Goal: Participate in discussion: Engage in conversation with other users on a specific topic

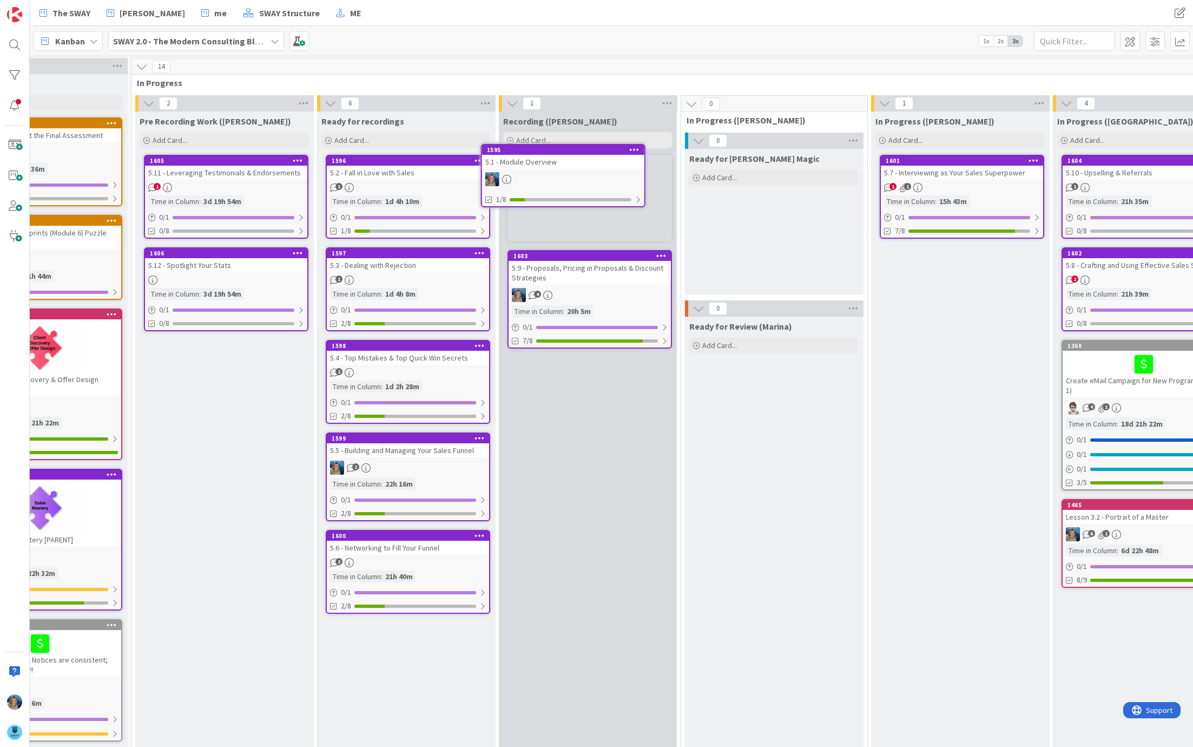
scroll to position [0, 266]
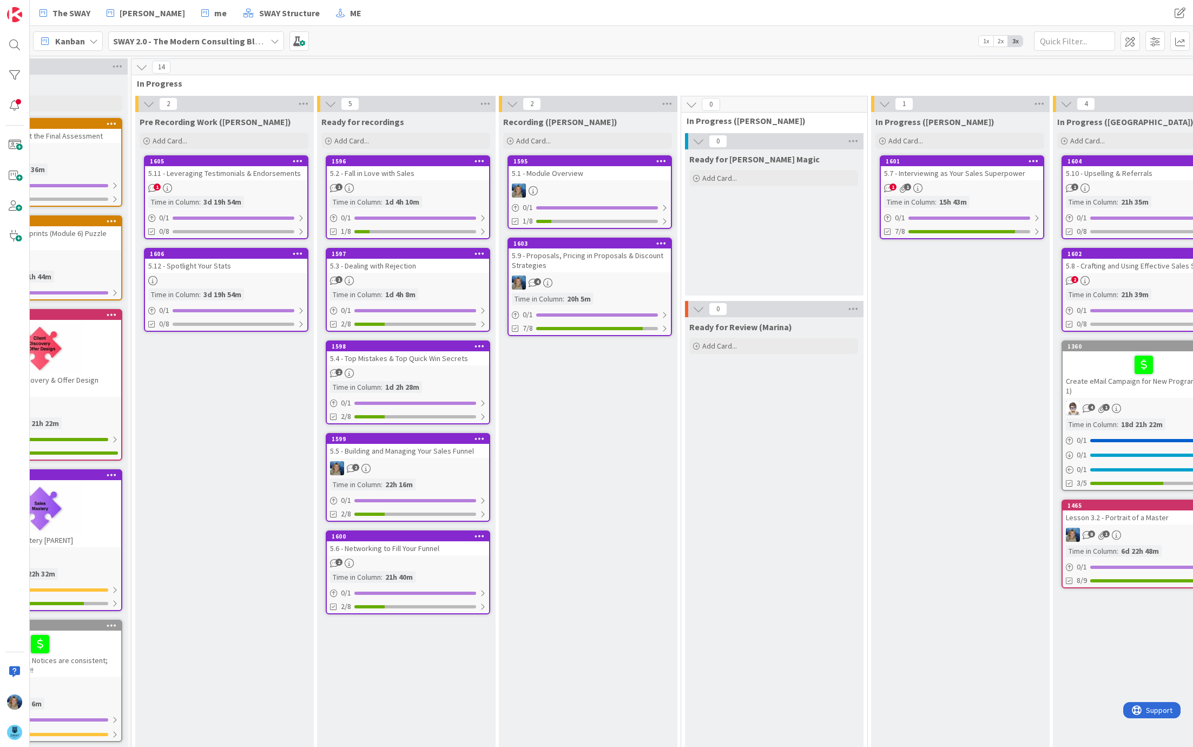
click at [612, 179] on div "5.1 - Module Overview" at bounding box center [590, 173] width 162 height 14
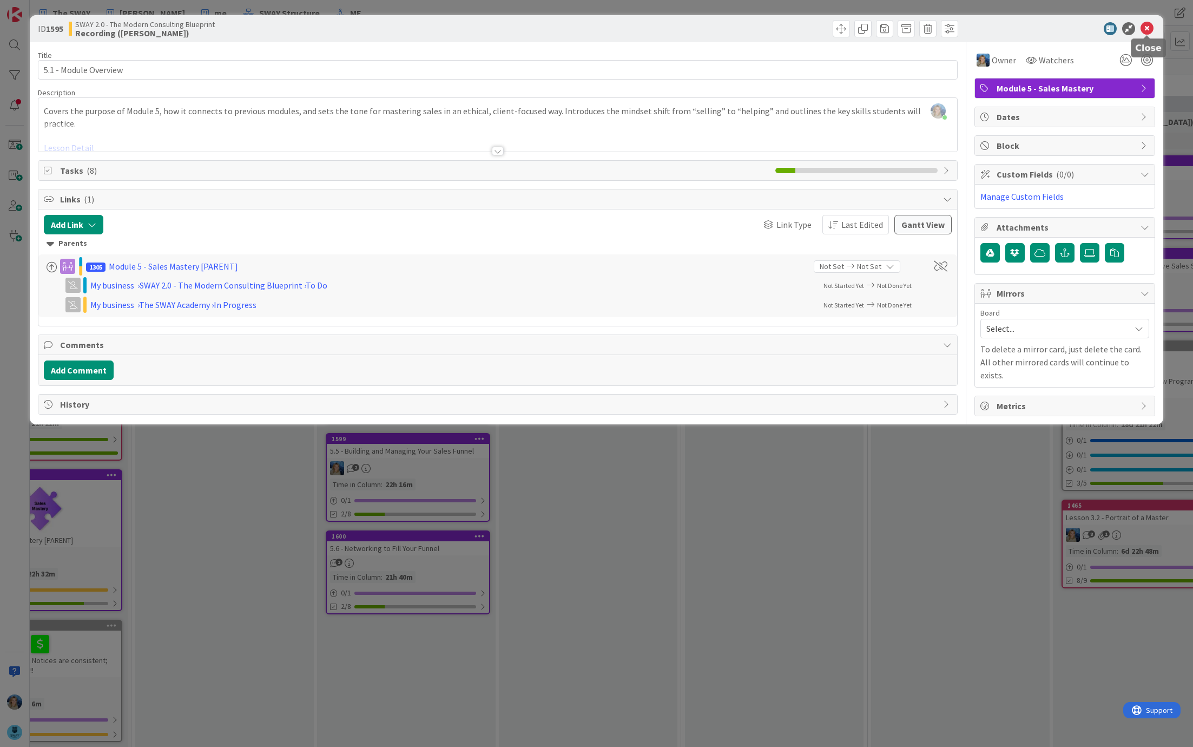
click at [1147, 30] on icon at bounding box center [1147, 28] width 13 height 13
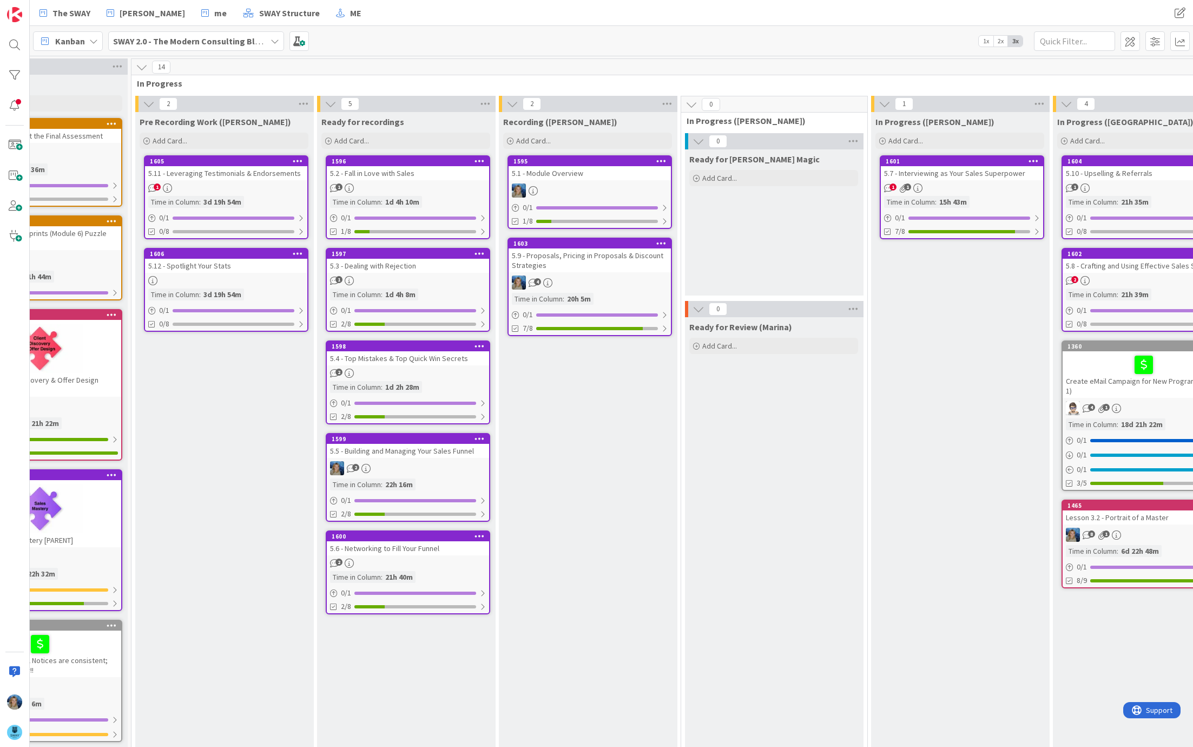
click at [573, 178] on div "5.1 - Module Overview" at bounding box center [590, 173] width 162 height 14
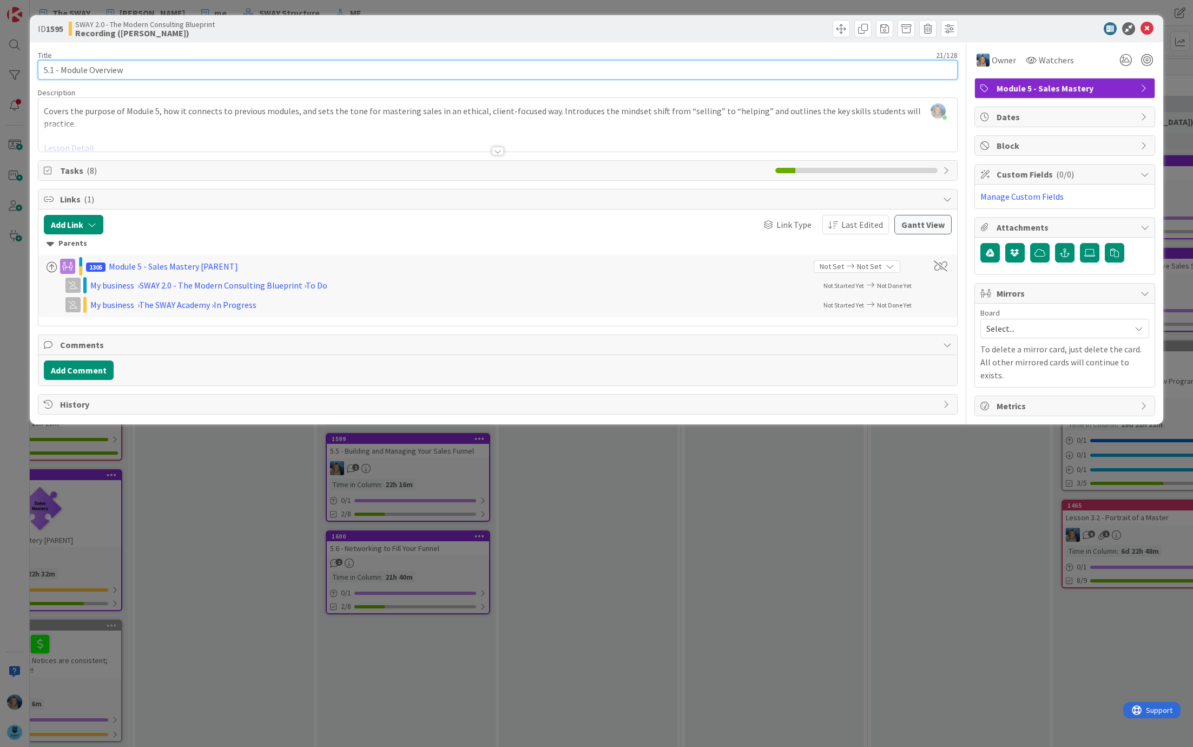
drag, startPoint x: 137, startPoint y: 68, endPoint x: 32, endPoint y: 68, distance: 105.0
click at [32, 68] on div "ID 1595 SWAY 2.0 - The Modern Consulting Blueprint Recording (Marina) Title 21 …" at bounding box center [597, 219] width 1134 height 409
click at [62, 168] on span "Tasks ( 8 )" at bounding box center [415, 170] width 710 height 13
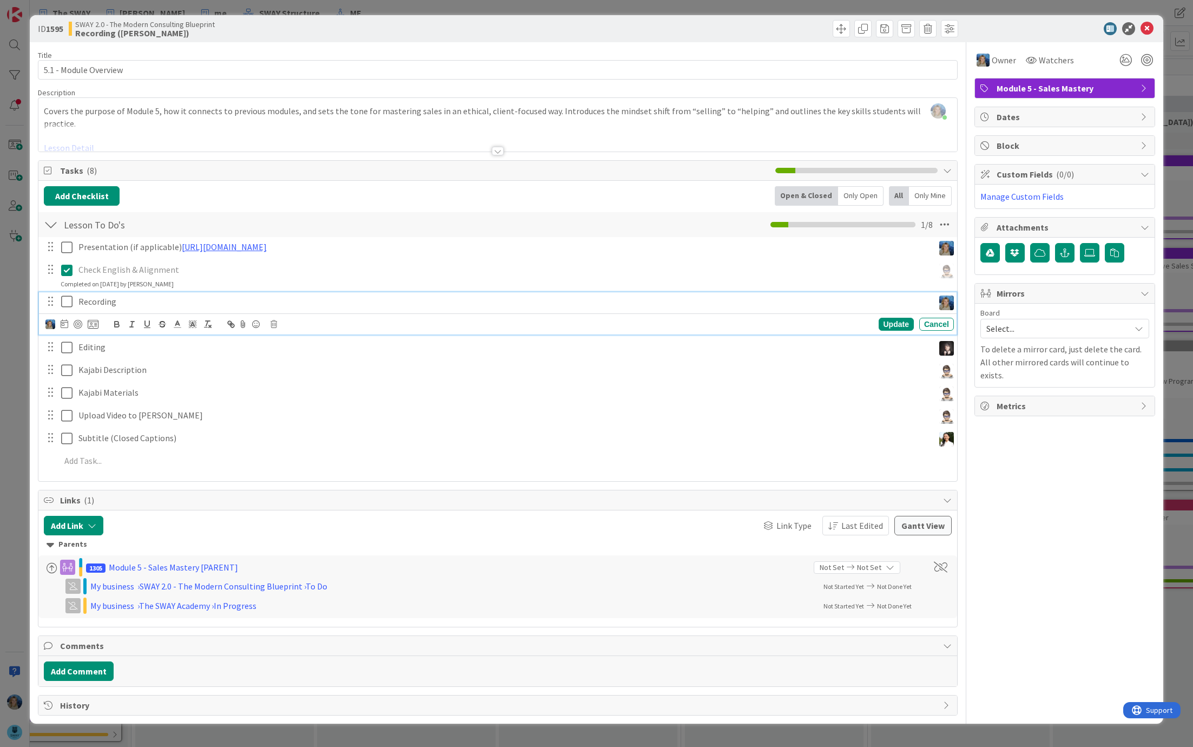
click at [191, 303] on p "Recording" at bounding box center [503, 301] width 851 height 12
click at [87, 668] on button "Add Comment" at bounding box center [79, 670] width 70 height 19
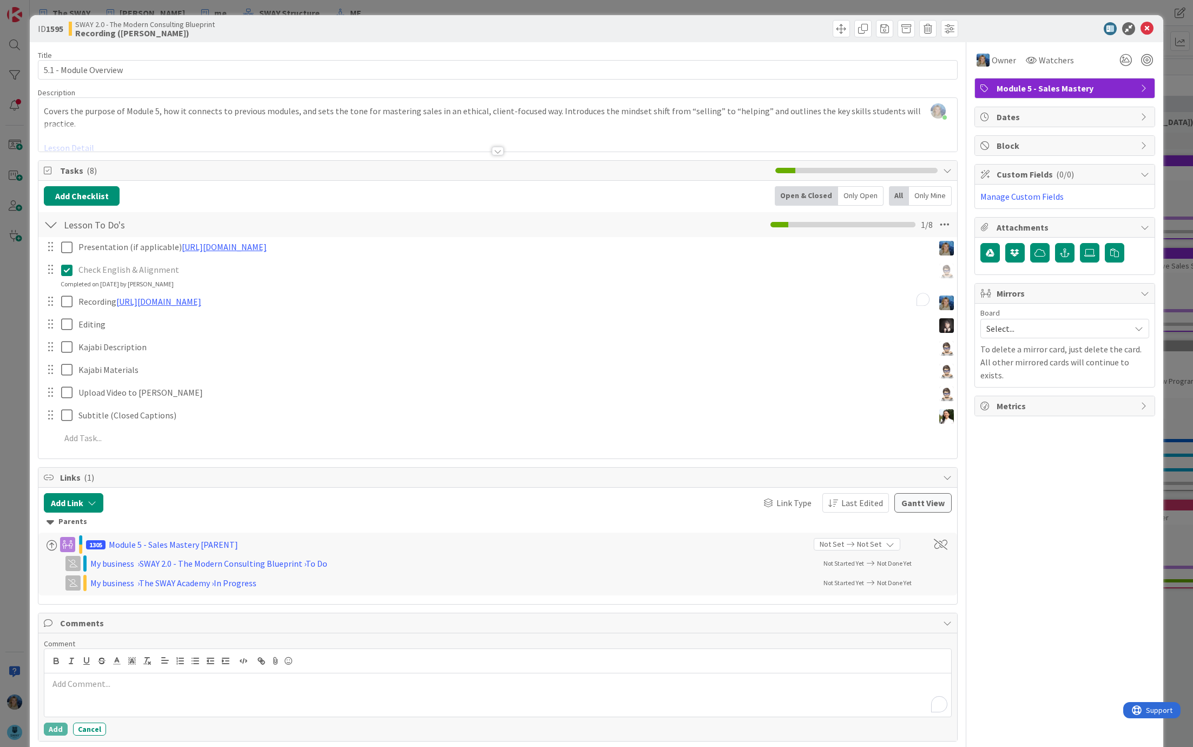
click at [96, 686] on p "To enrich screen reader interactions, please activate Accessibility in Grammarl…" at bounding box center [498, 684] width 898 height 12
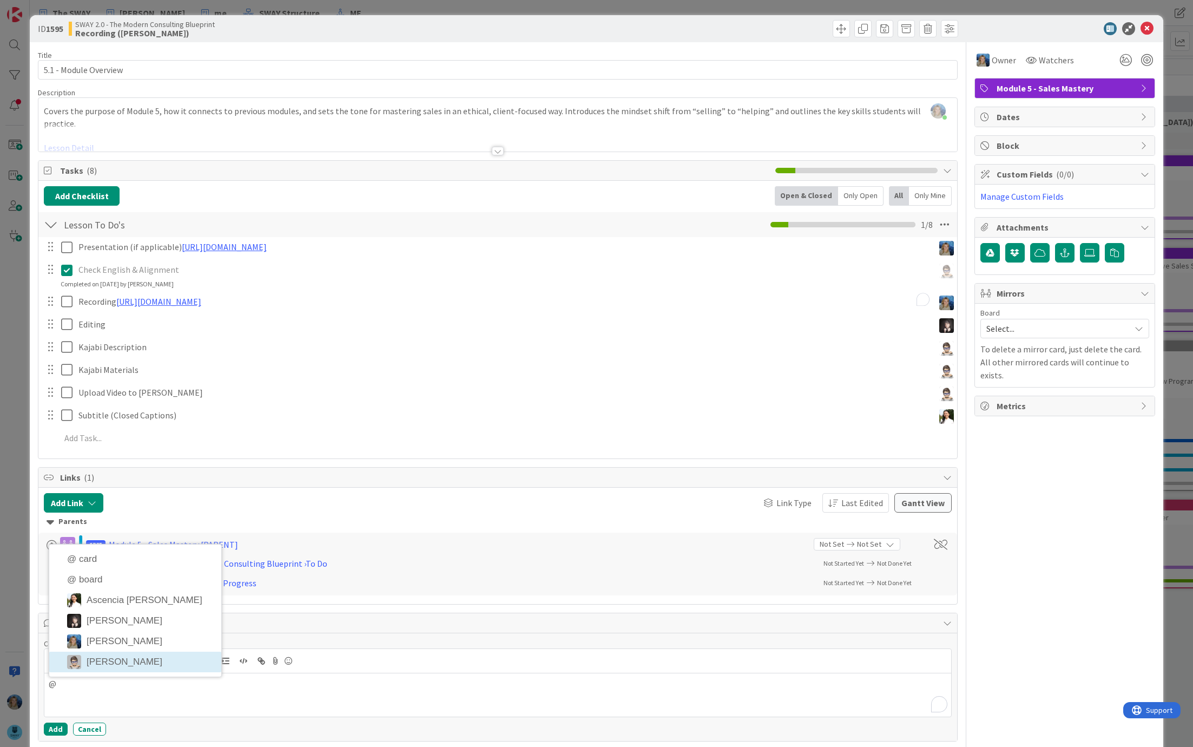
click at [118, 656] on li "[PERSON_NAME]" at bounding box center [135, 662] width 172 height 21
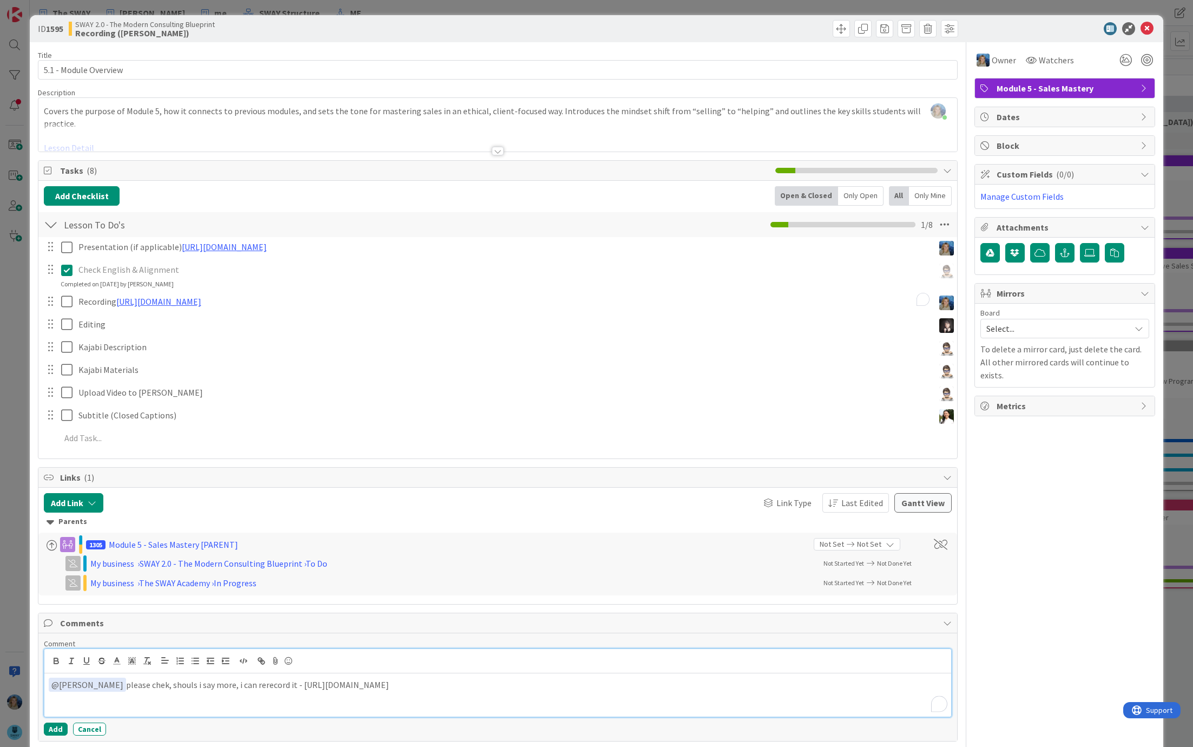
click at [195, 680] on p "﻿ @ [PERSON_NAME] ﻿ please chek, shouls i say more, i can rerecord it - [URL][D…" at bounding box center [498, 685] width 898 height 15
click at [234, 686] on p "﻿ @ [PERSON_NAME] ﻿ please chek, shouls i say somethink more, i can rerecord it…" at bounding box center [498, 685] width 898 height 15
click at [148, 679] on p "﻿ @ [PERSON_NAME] ﻿ please chek, shouls i say somethink more, i can rerecord it…" at bounding box center [498, 685] width 898 height 15
click at [137, 637] on button "Dismiss" at bounding box center [155, 645] width 113 height 19
click at [52, 723] on button "Add" at bounding box center [56, 729] width 24 height 13
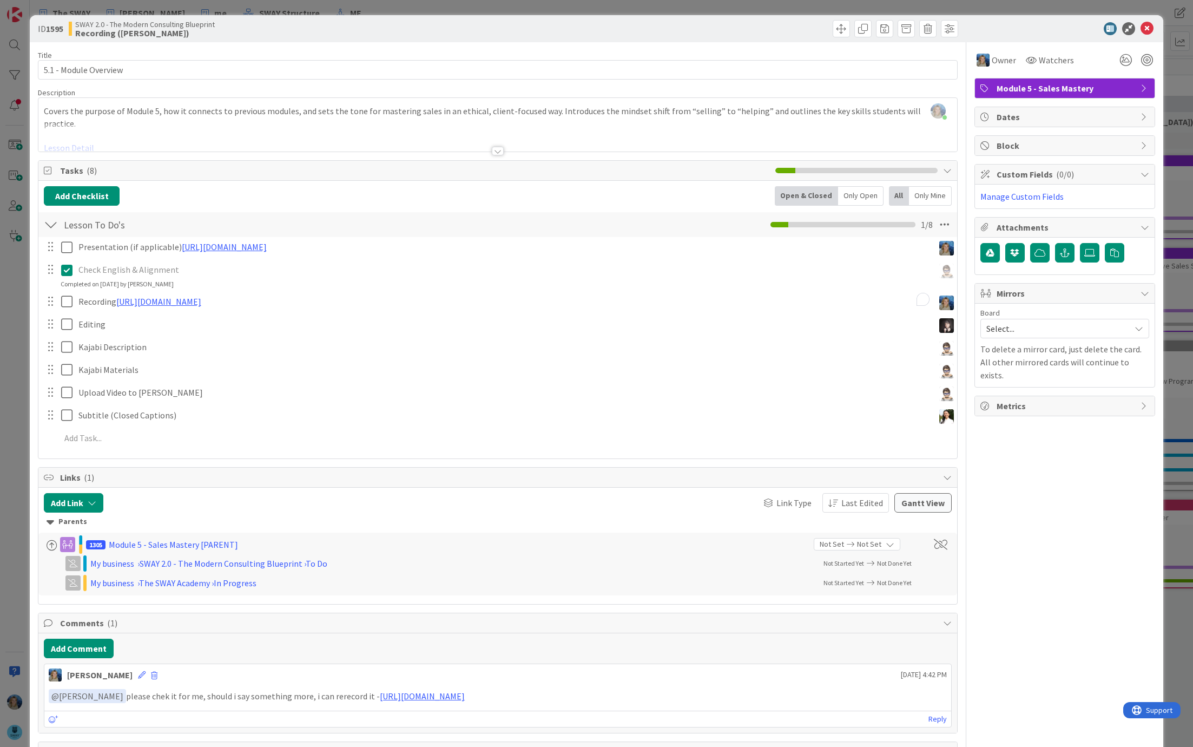
click at [1171, 130] on div "ID 1595 SWAY 2.0 - The Modern Consulting Blueprint Recording (Marina) Title 21 …" at bounding box center [596, 373] width 1193 height 747
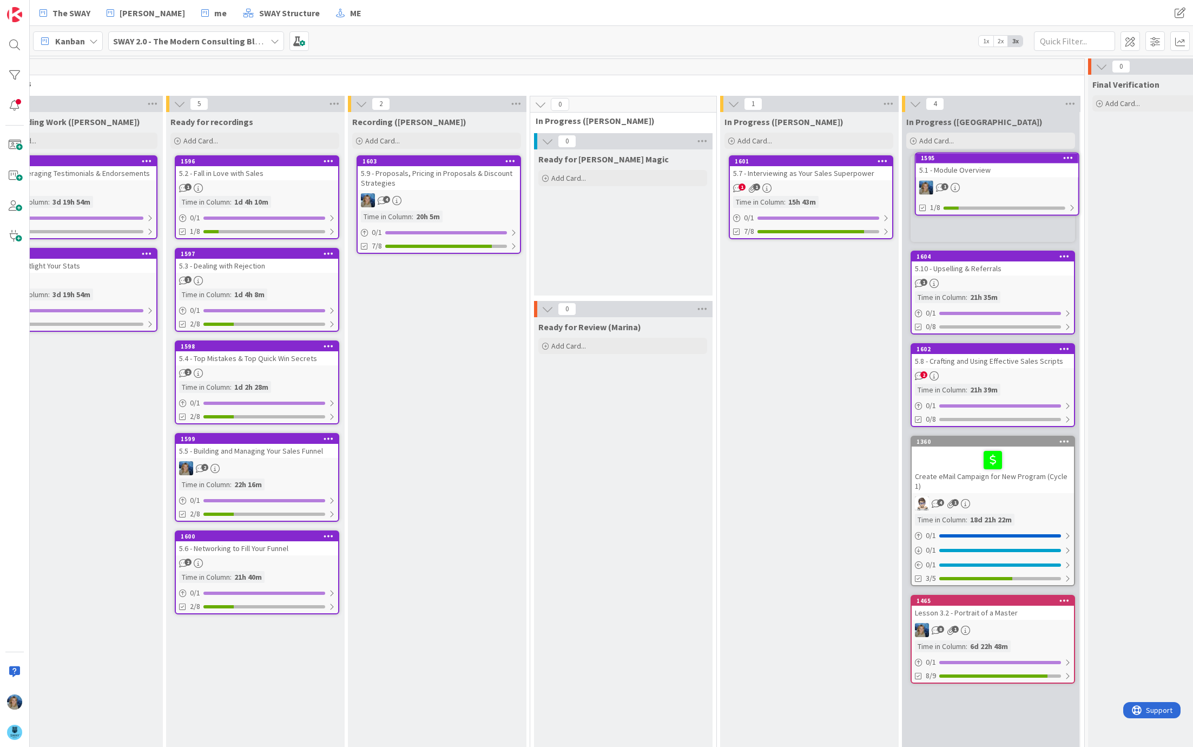
scroll to position [0, 422]
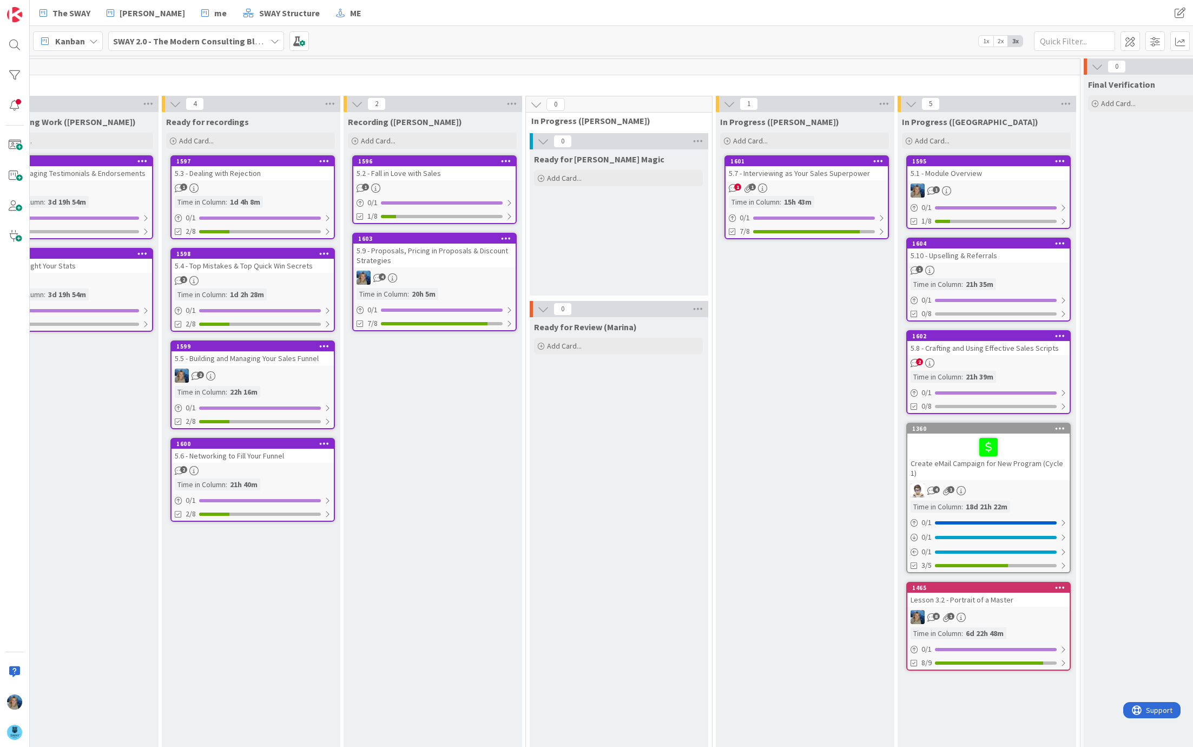
click at [431, 181] on link "1596 5.2 - Fall in Love with Sales 1 0 / 1 1/8" at bounding box center [434, 189] width 165 height 69
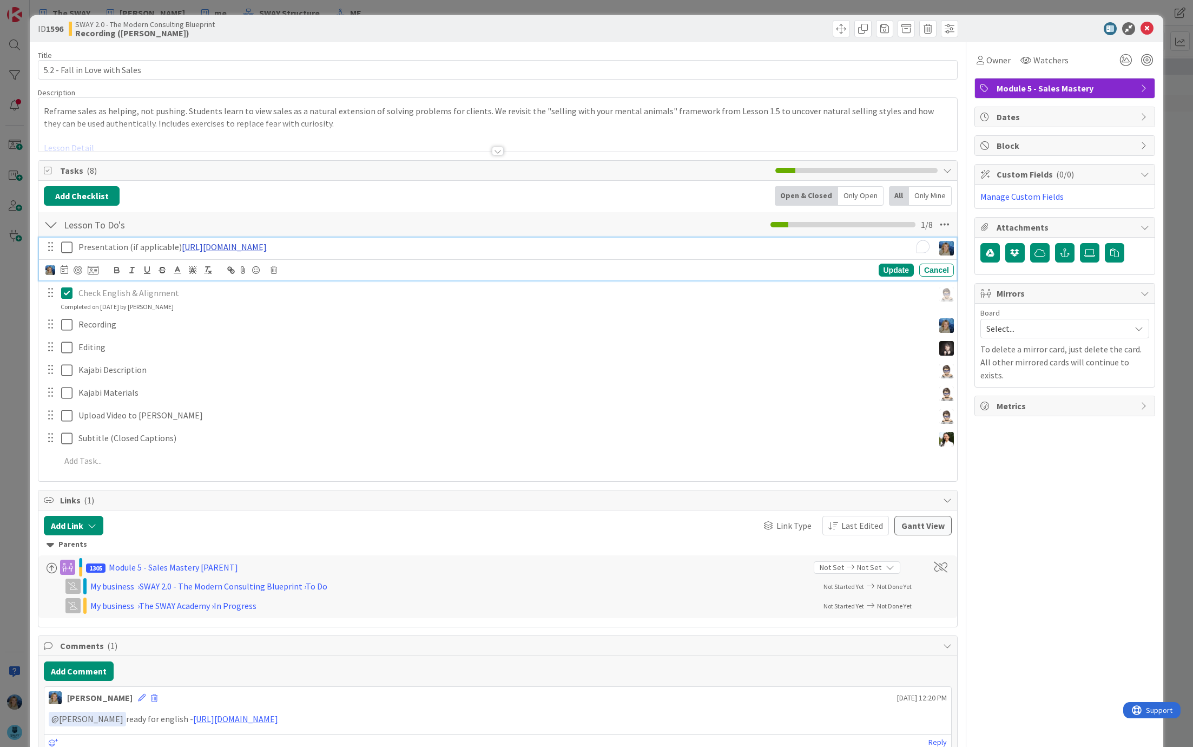
click at [267, 246] on link "[URL][DOMAIN_NAME]" at bounding box center [224, 246] width 85 height 11
click at [291, 263] on link "[URL][DOMAIN_NAME]" at bounding box center [271, 268] width 74 height 14
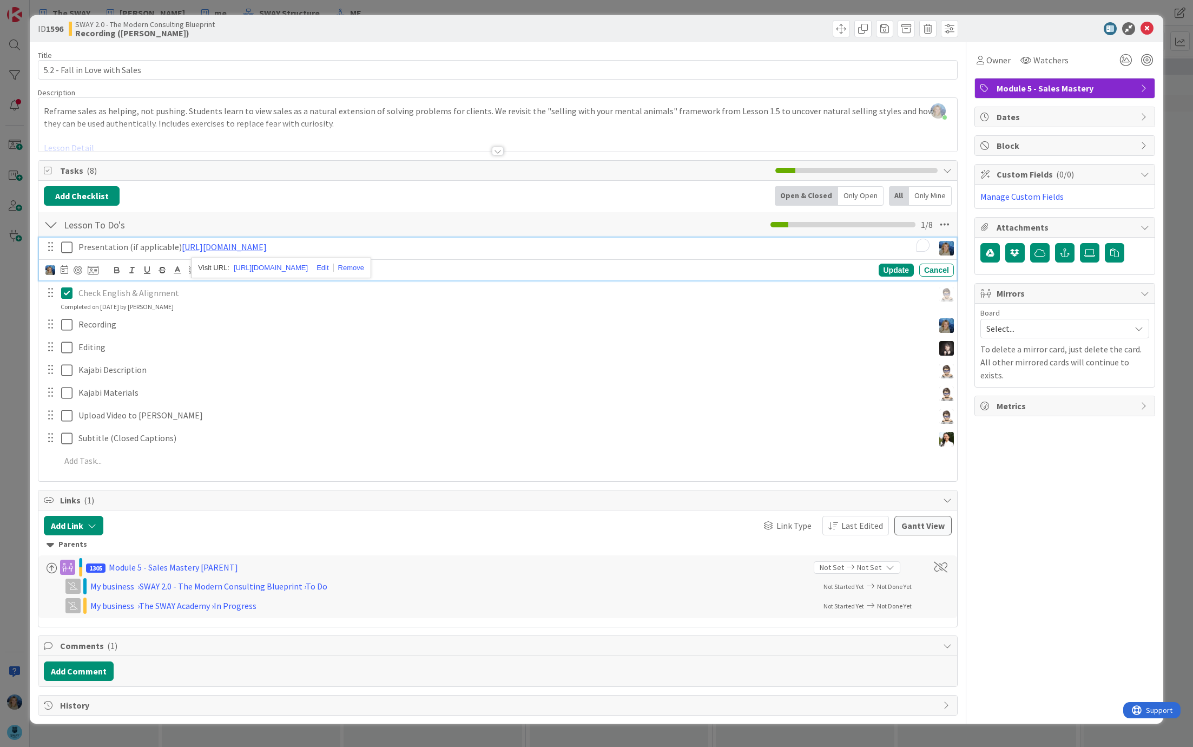
click at [207, 195] on div "Add Checklist Open & Closed Only Open All Only Mine" at bounding box center [498, 195] width 908 height 19
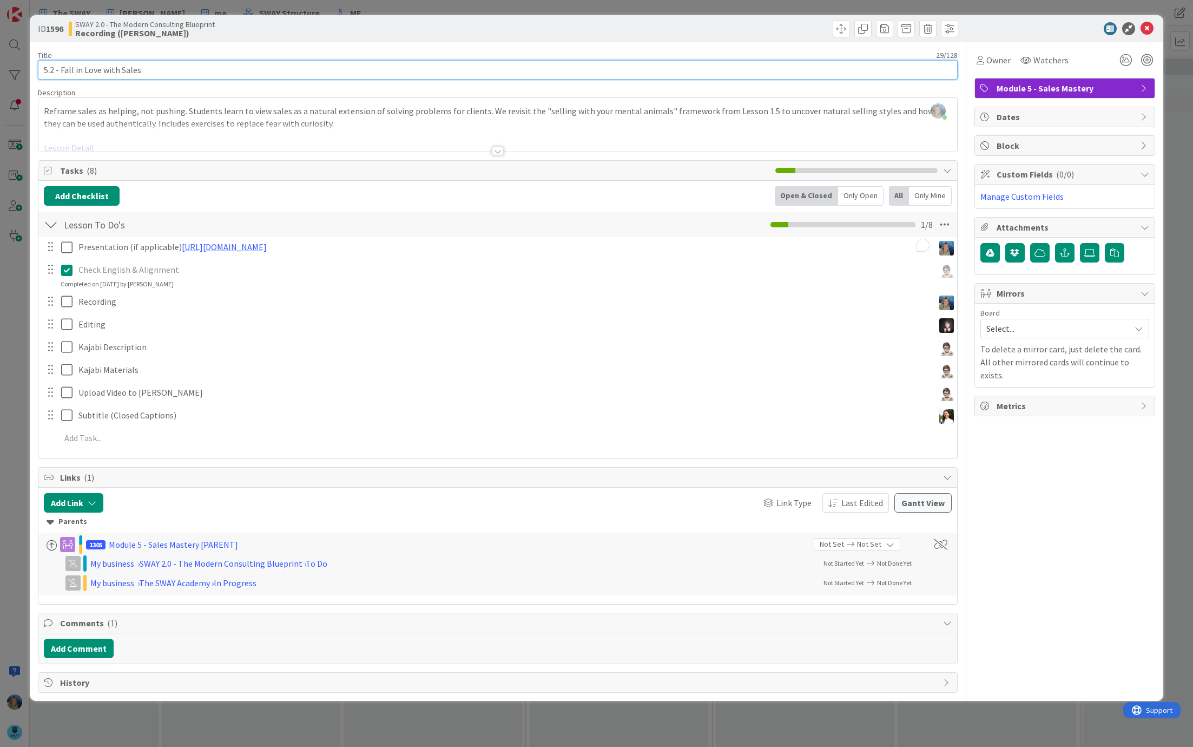
drag, startPoint x: 157, startPoint y: 70, endPoint x: 37, endPoint y: 69, distance: 120.2
click at [37, 69] on div "ID 1596 SWAY 2.0 - The Modern Consulting Blueprint Recording (Marina) Title 29 …" at bounding box center [597, 358] width 1134 height 686
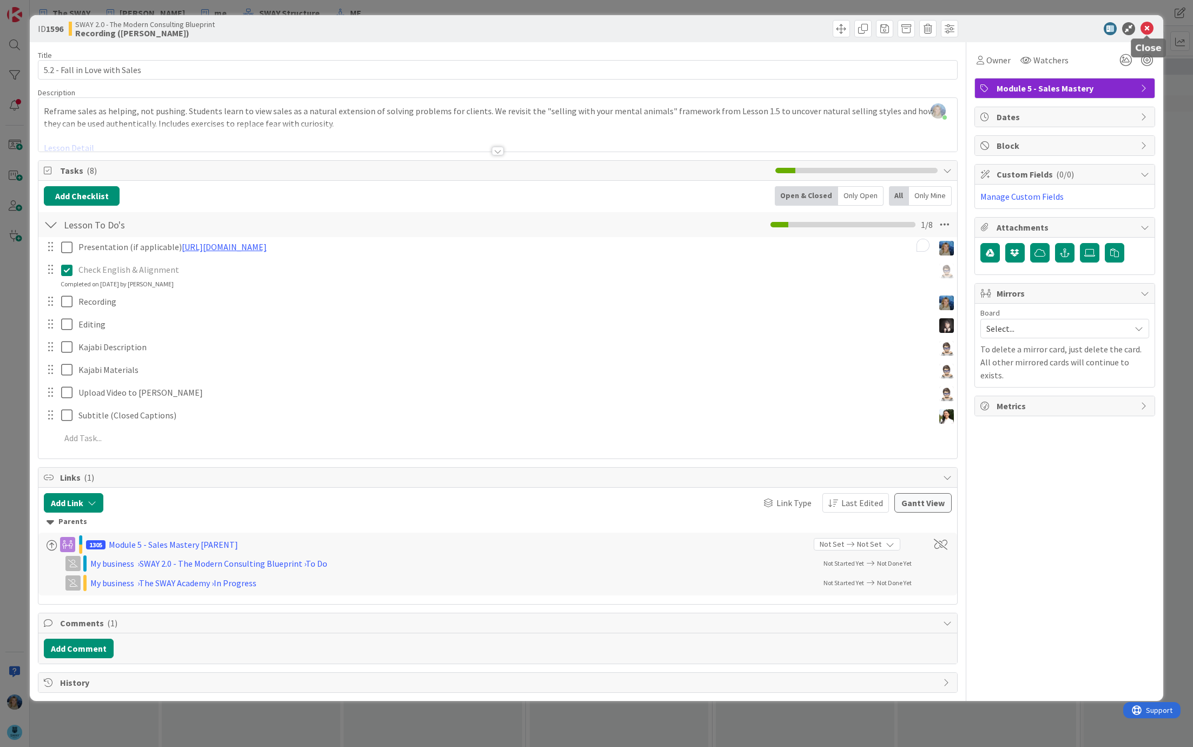
click at [1148, 27] on icon at bounding box center [1147, 28] width 13 height 13
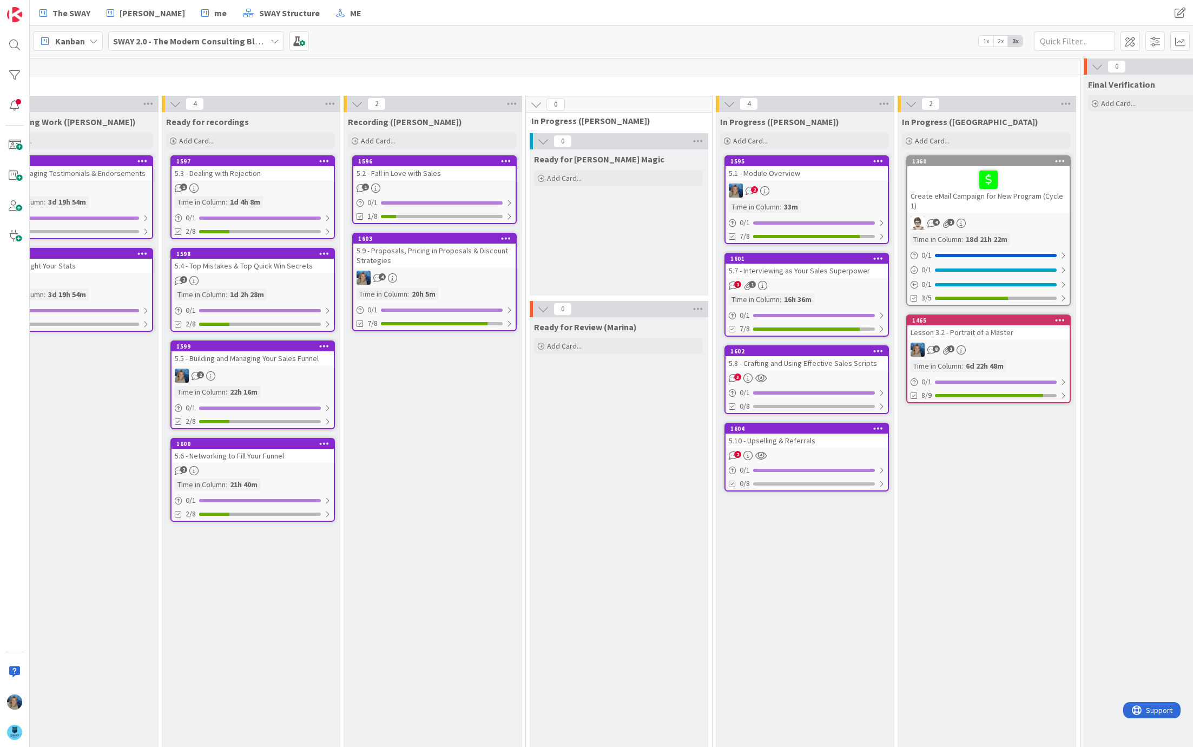
click at [436, 180] on link "1596 5.2 - Fall in Love with Sales 1 0 / 1 1/8" at bounding box center [434, 189] width 165 height 69
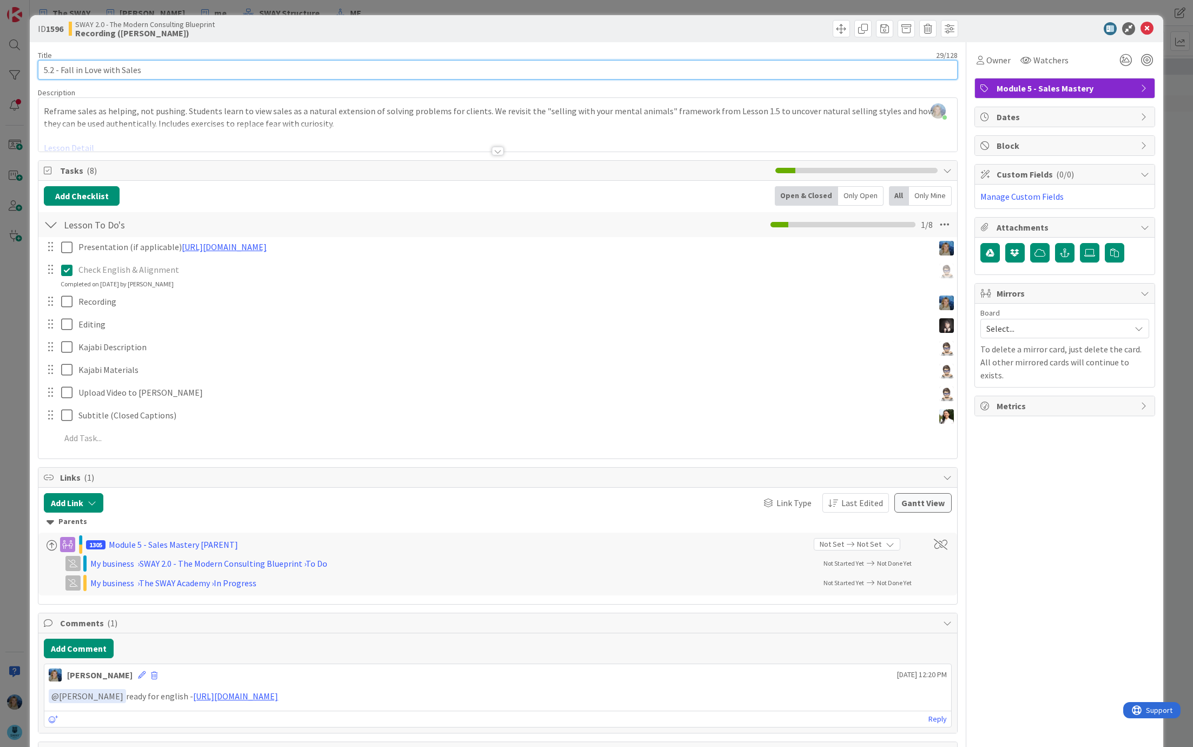
drag, startPoint x: 174, startPoint y: 70, endPoint x: 39, endPoint y: 70, distance: 134.8
click at [39, 70] on input "5.2 - Fall in Love with Sales" at bounding box center [498, 69] width 920 height 19
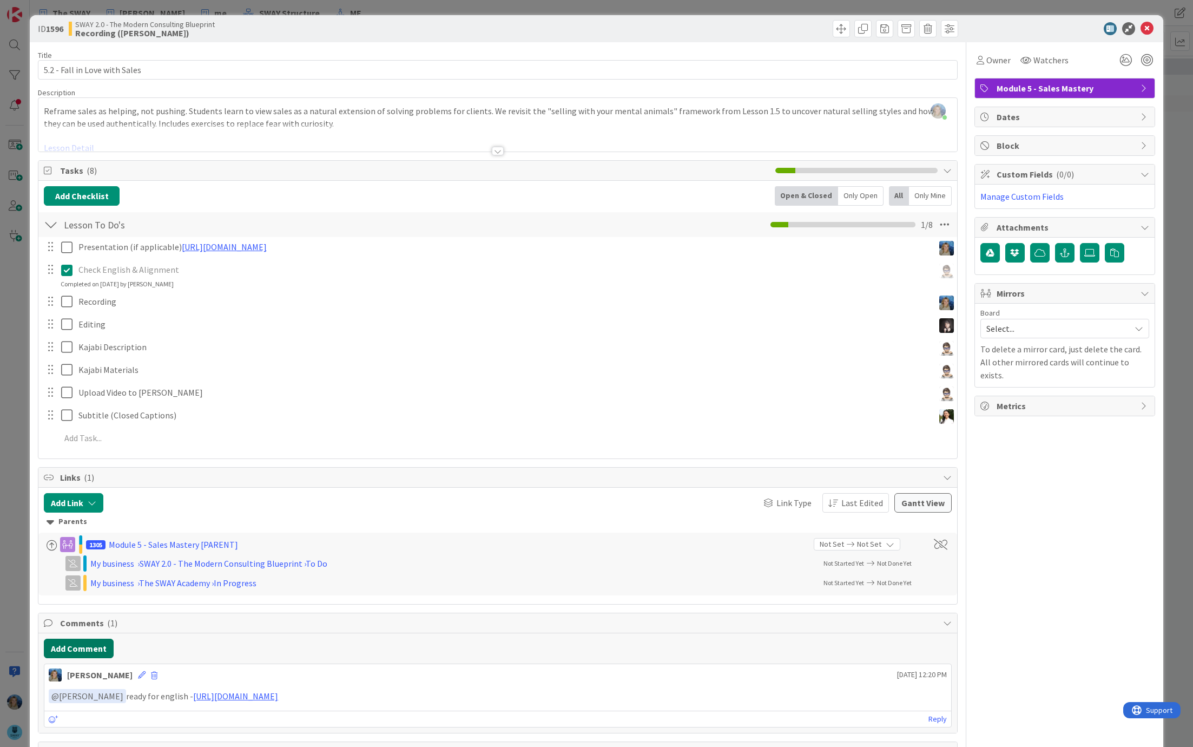
click at [81, 643] on button "Add Comment" at bounding box center [79, 648] width 70 height 19
click at [95, 680] on p "To enrich screen reader interactions, please activate Accessibility in Grammarl…" at bounding box center [498, 684] width 898 height 12
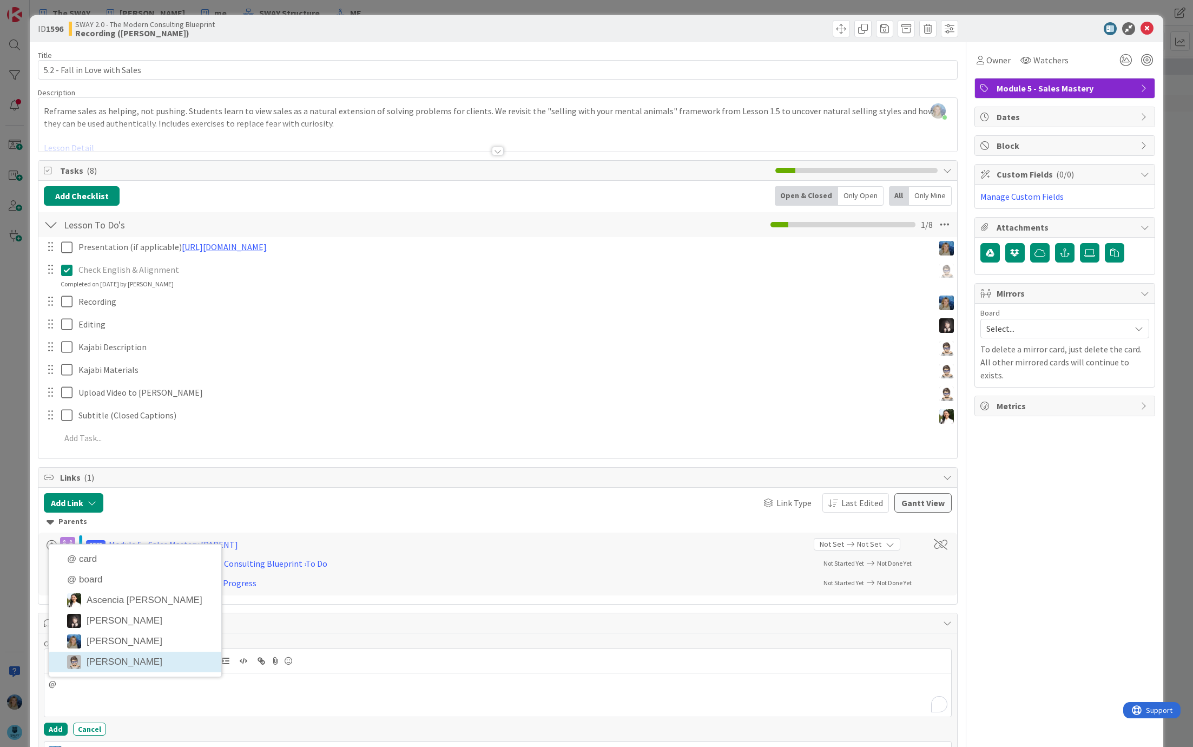
click at [117, 659] on li "[PERSON_NAME]" at bounding box center [135, 662] width 172 height 21
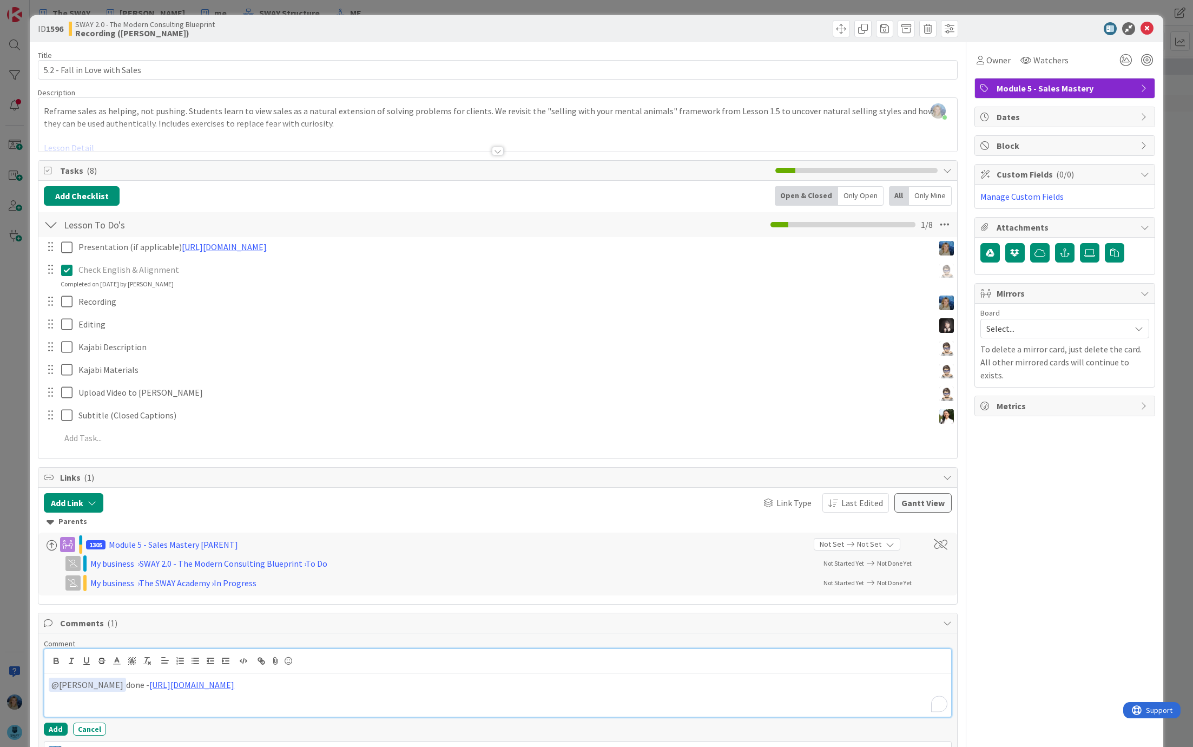
click at [173, 312] on div "Presentation (if applicable) [URL][DOMAIN_NAME] Update Cancel Check English & A…" at bounding box center [498, 344] width 908 height 215
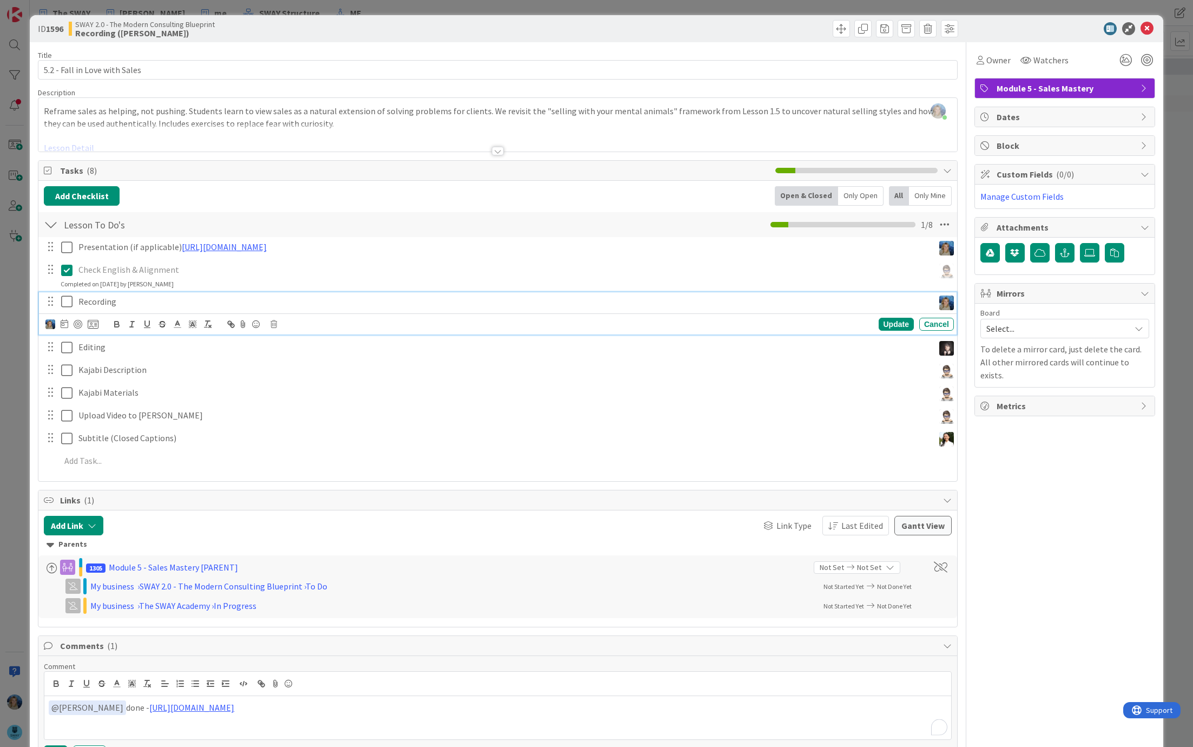
click at [166, 298] on p "Recording" at bounding box center [503, 301] width 851 height 12
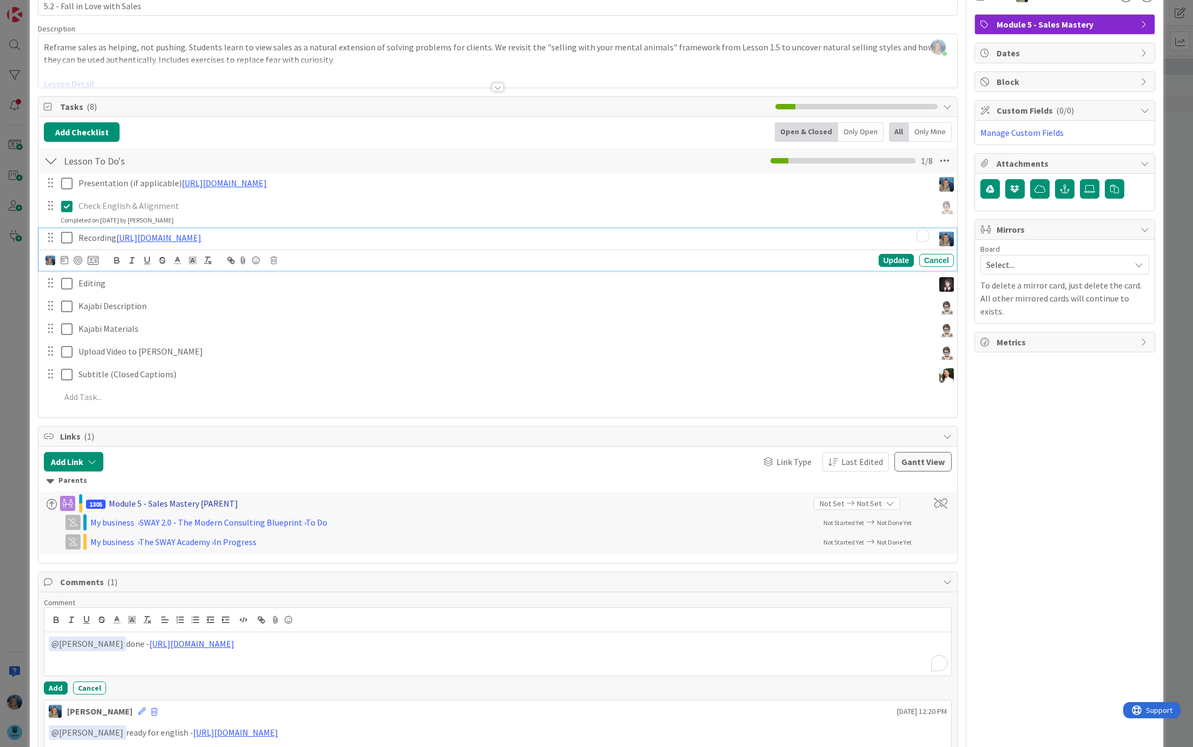
scroll to position [136, 0]
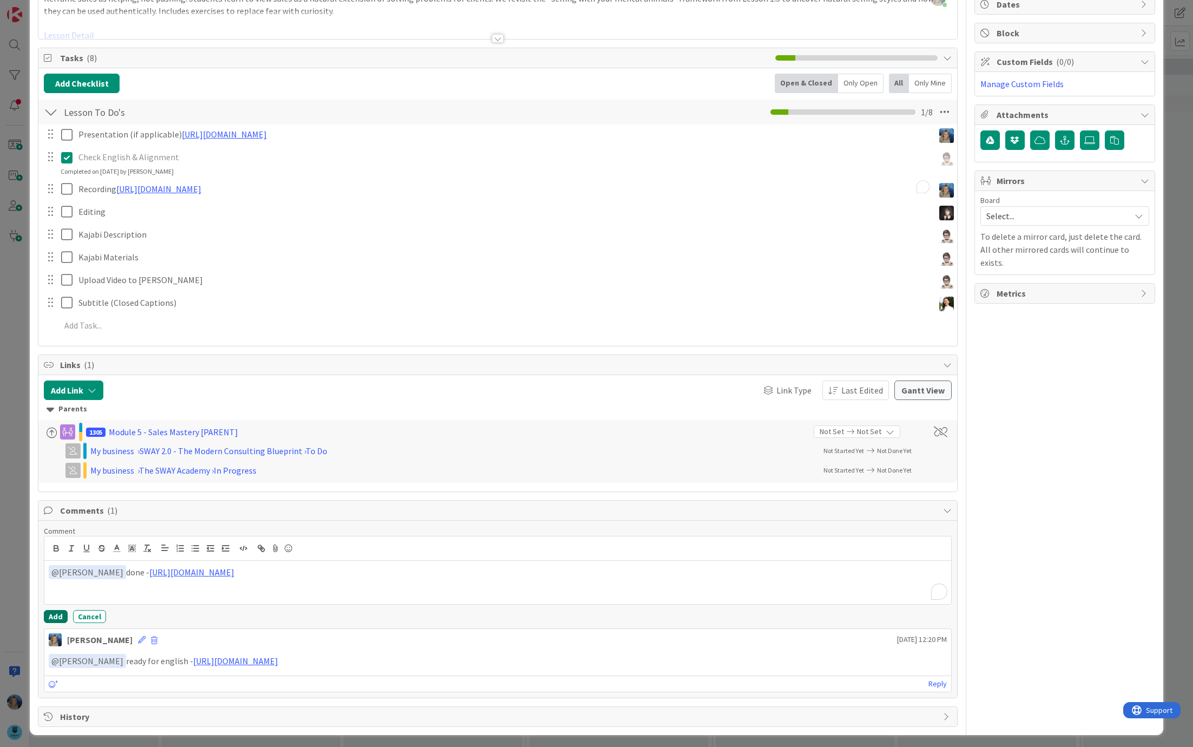
click at [60, 612] on button "Add" at bounding box center [56, 616] width 24 height 13
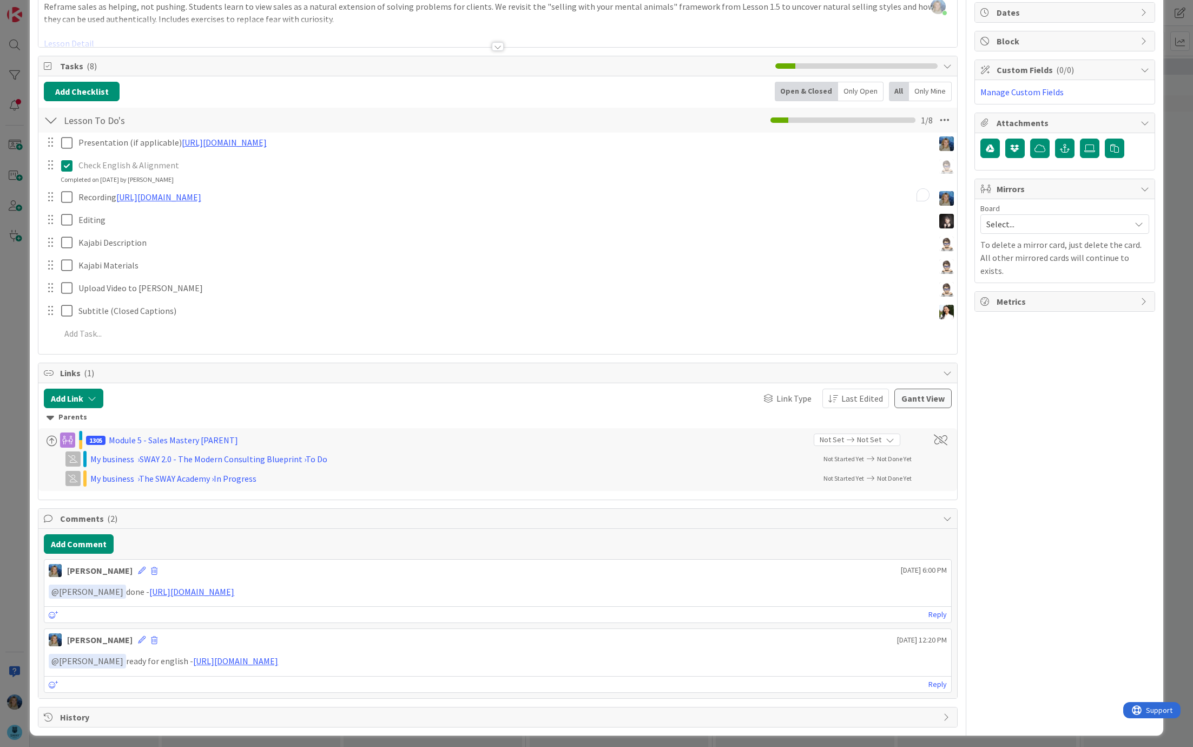
scroll to position [0, 0]
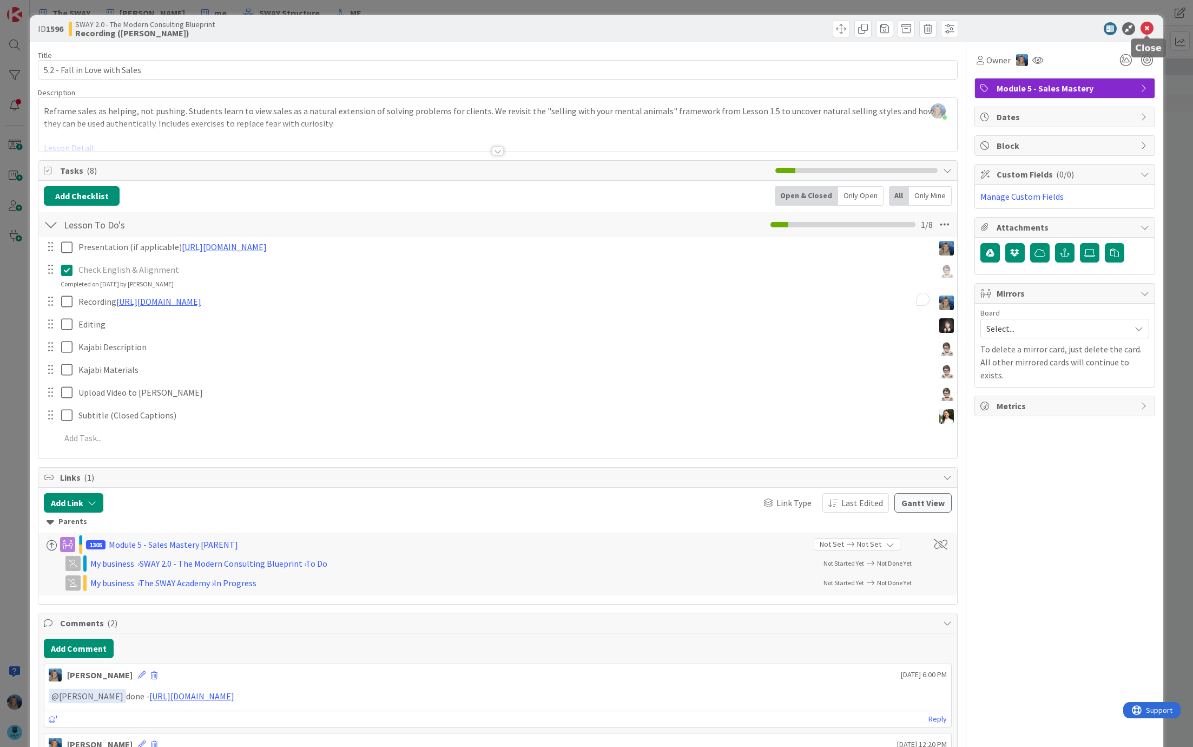
click at [1148, 28] on icon at bounding box center [1147, 28] width 13 height 13
